Goal: Find specific page/section

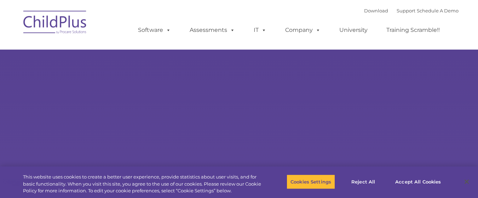
select select "MEDIUM"
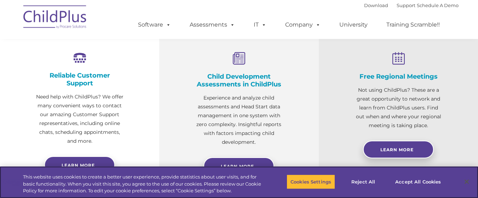
scroll to position [267, 0]
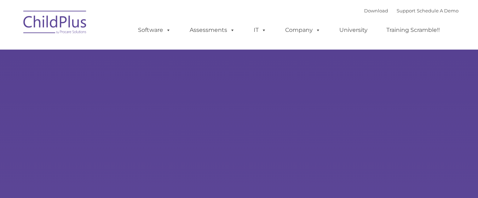
type input ""
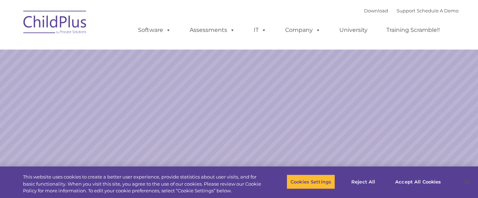
select select "MEDIUM"
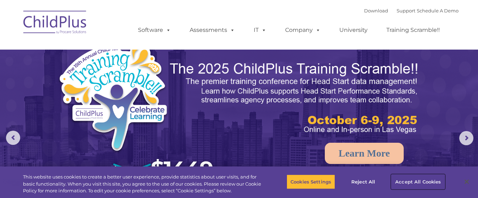
click at [426, 176] on button "Accept All Cookies" at bounding box center [417, 181] width 53 height 15
